Goal: Navigation & Orientation: Find specific page/section

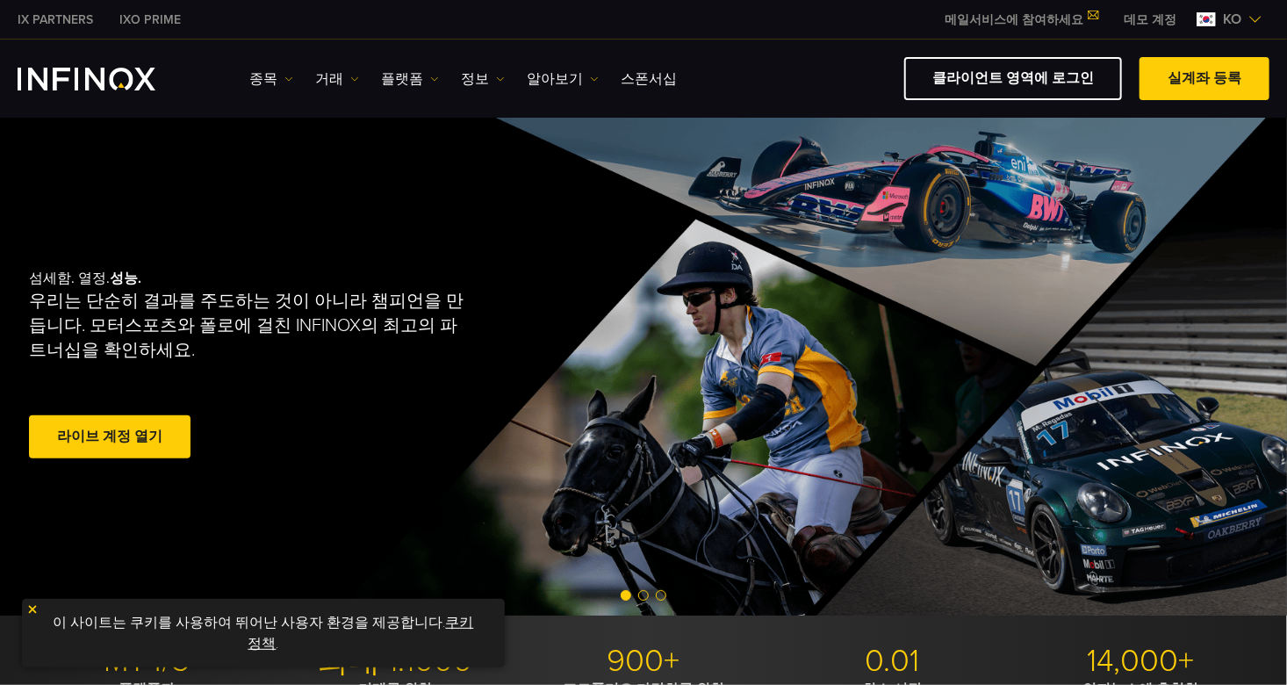
click at [1167, 20] on link "데모 계정" at bounding box center [1150, 20] width 79 height 18
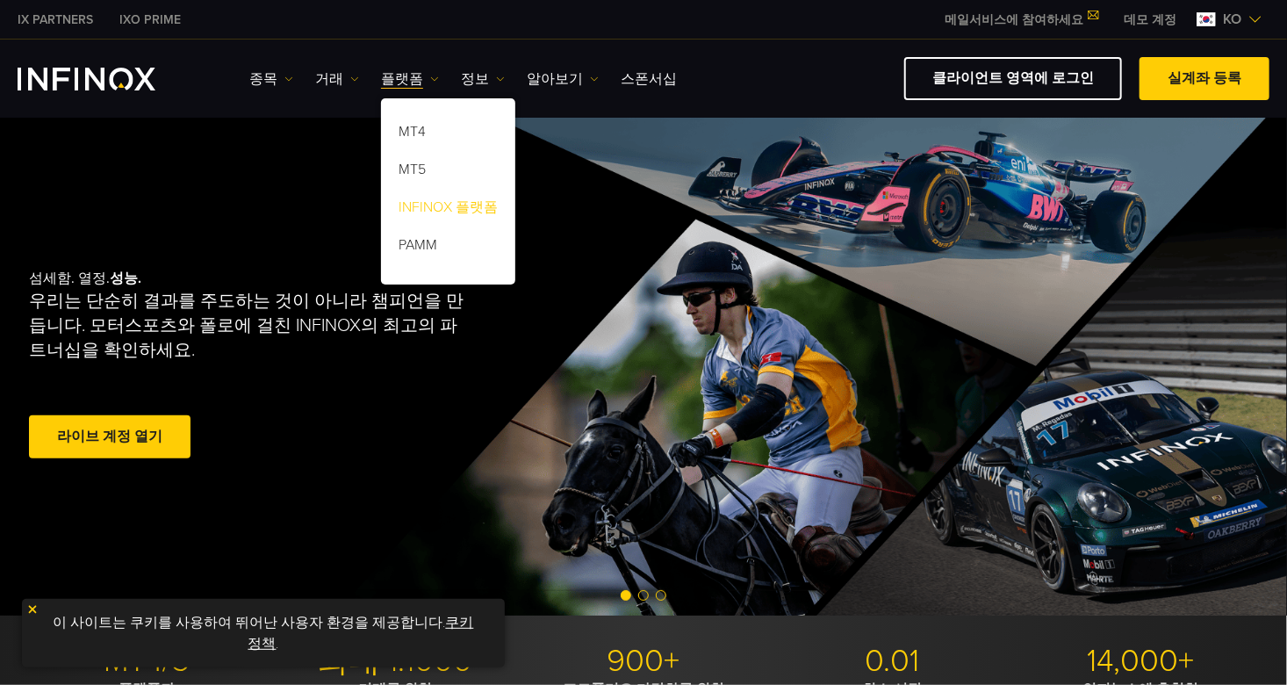
click at [438, 204] on link "INFINOX 플랫폼" at bounding box center [448, 210] width 134 height 38
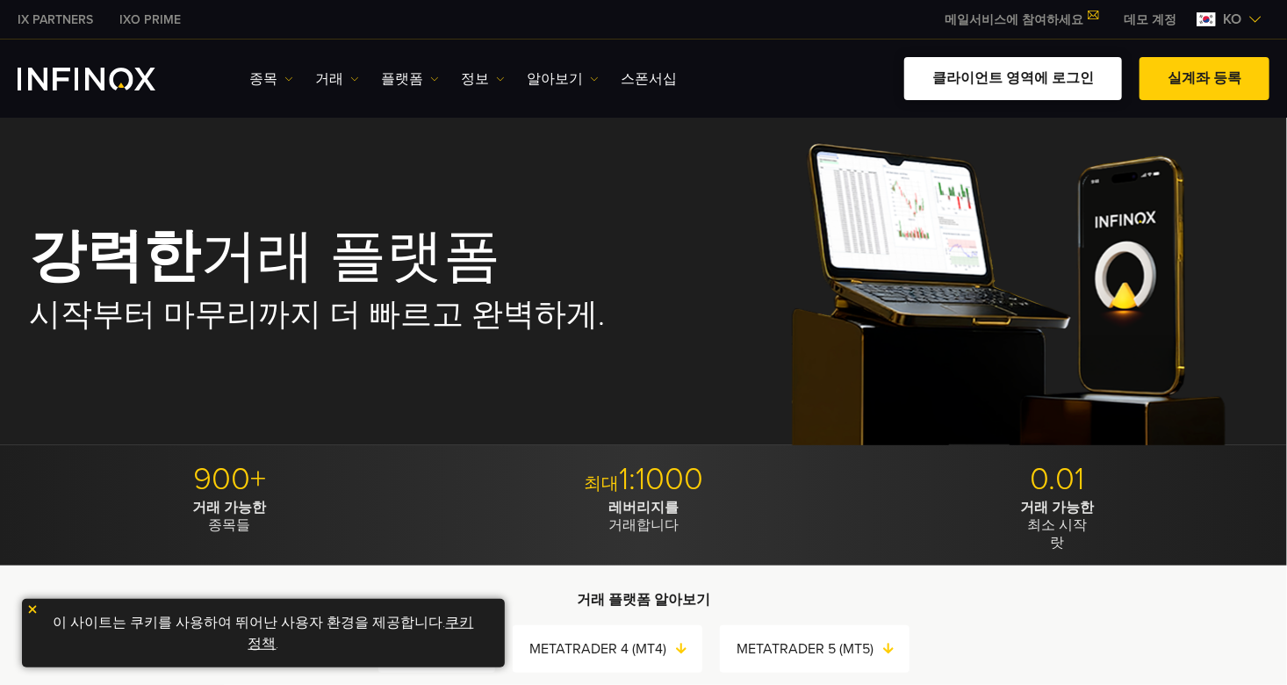
click at [1024, 78] on link "클라이언트 영역에 로그인" at bounding box center [1013, 78] width 218 height 43
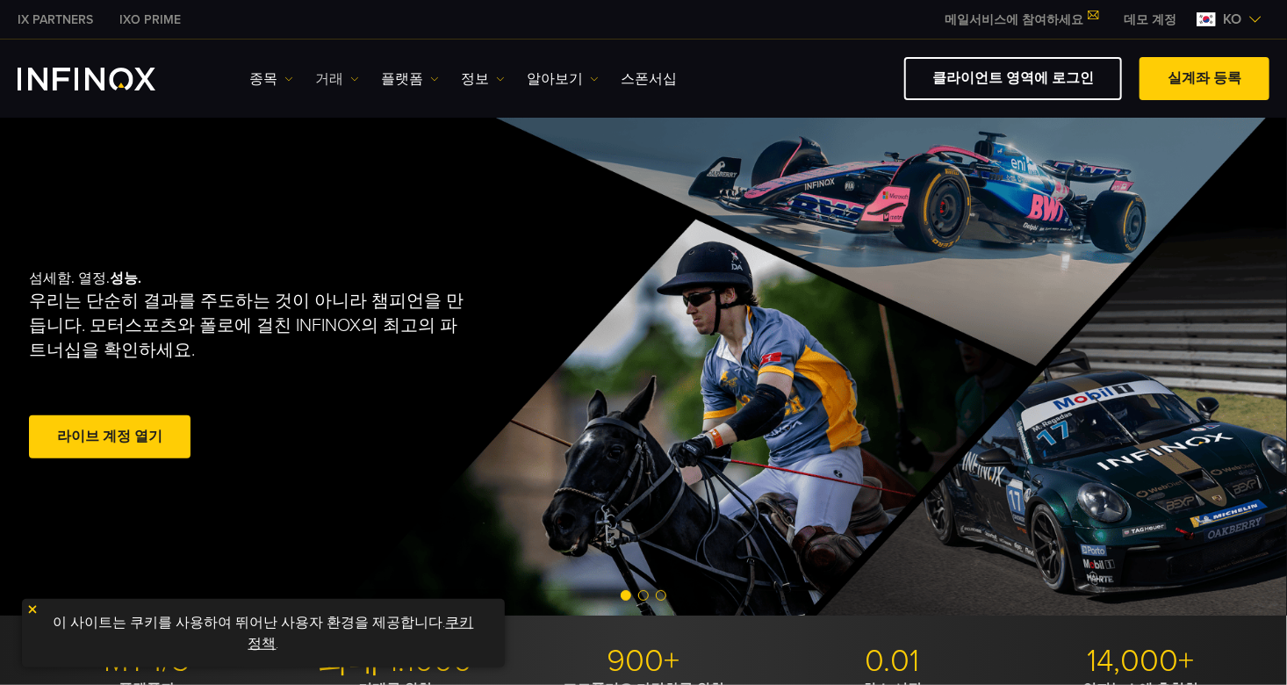
click at [320, 81] on link "거래" at bounding box center [337, 78] width 44 height 21
click at [1047, 85] on link "클라이언트 영역에 로그인" at bounding box center [1013, 78] width 218 height 43
